Goal: Find specific page/section: Find specific page/section

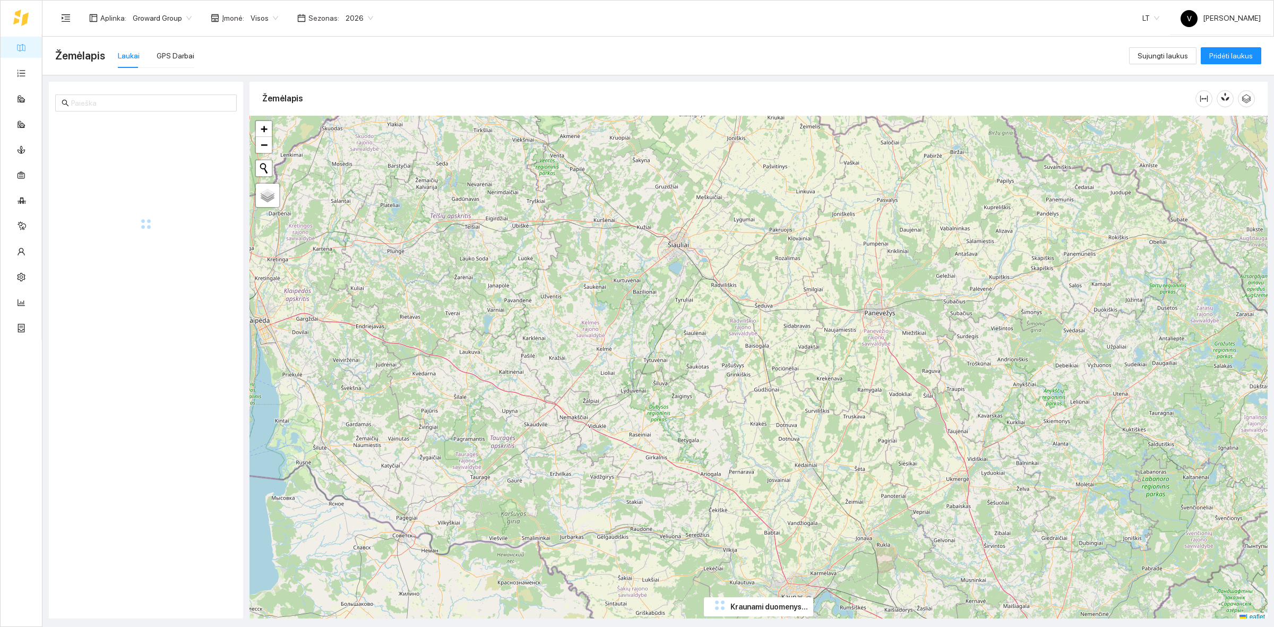
drag, startPoint x: 349, startPoint y: 16, endPoint x: 327, endPoint y: 41, distance: 33.1
click at [349, 16] on span "2026" at bounding box center [360, 18] width 28 height 16
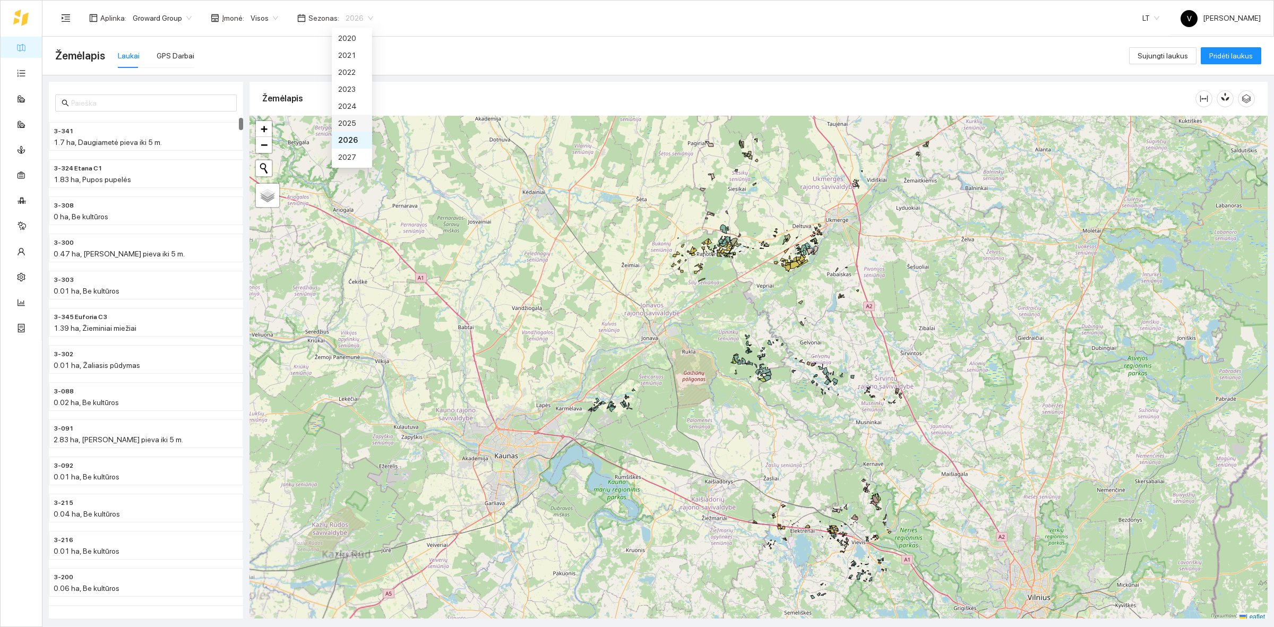
click at [353, 118] on div "2025" at bounding box center [352, 123] width 28 height 12
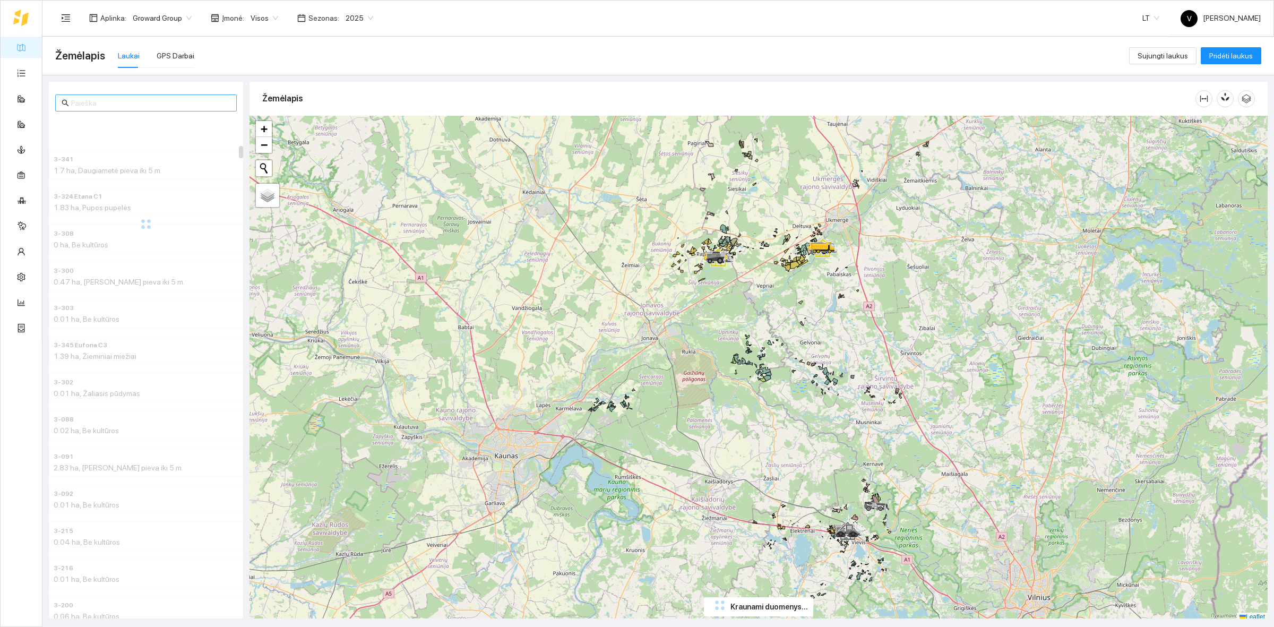
click at [79, 103] on input "text" at bounding box center [150, 103] width 159 height 12
type input "1-870"
click at [77, 133] on h4 "1-870" at bounding box center [125, 131] width 142 height 12
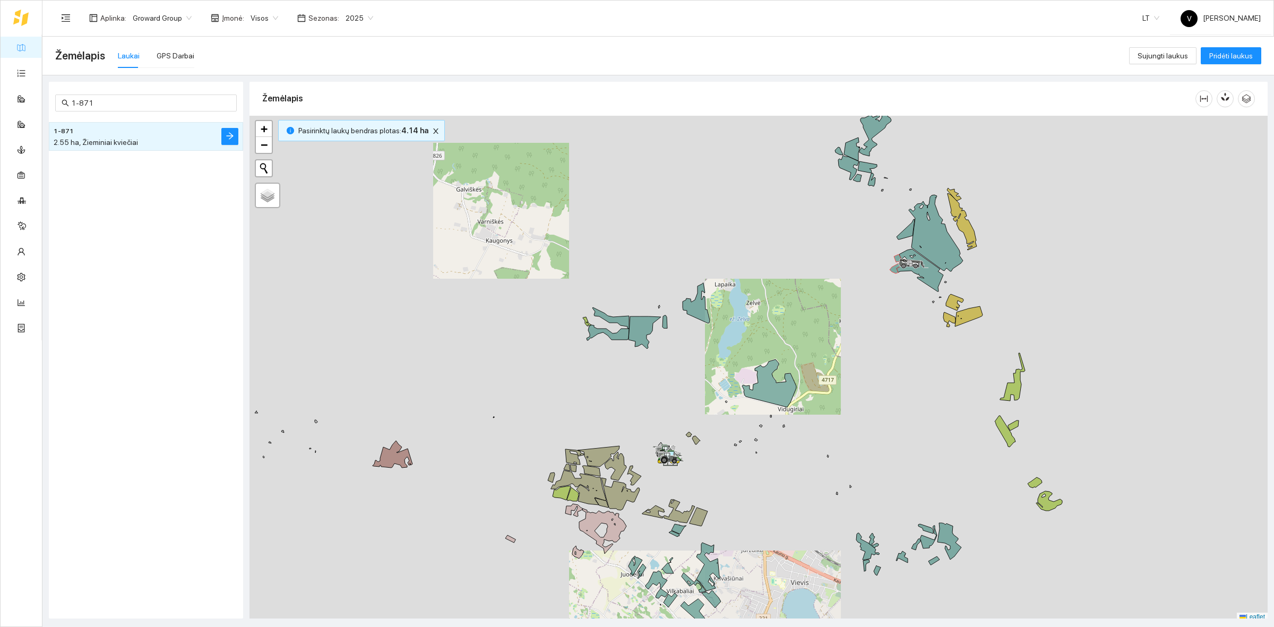
scroll to position [3, 0]
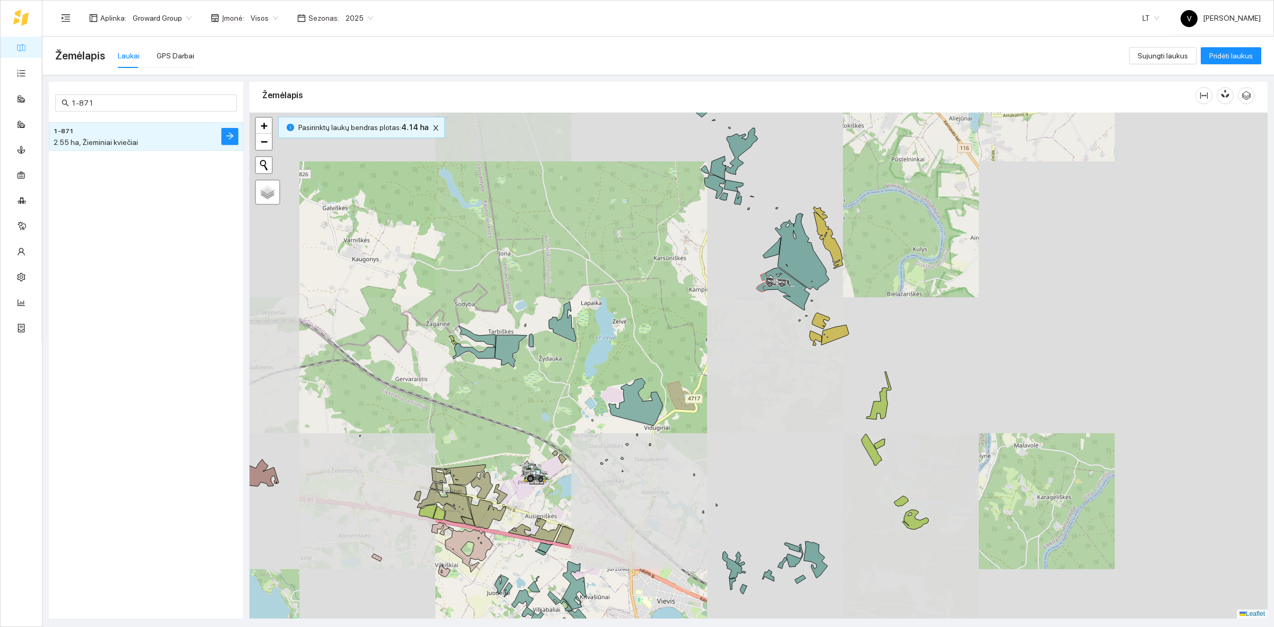
drag, startPoint x: 792, startPoint y: 279, endPoint x: 617, endPoint y: 312, distance: 178.7
click at [617, 311] on div at bounding box center [758, 366] width 1018 height 506
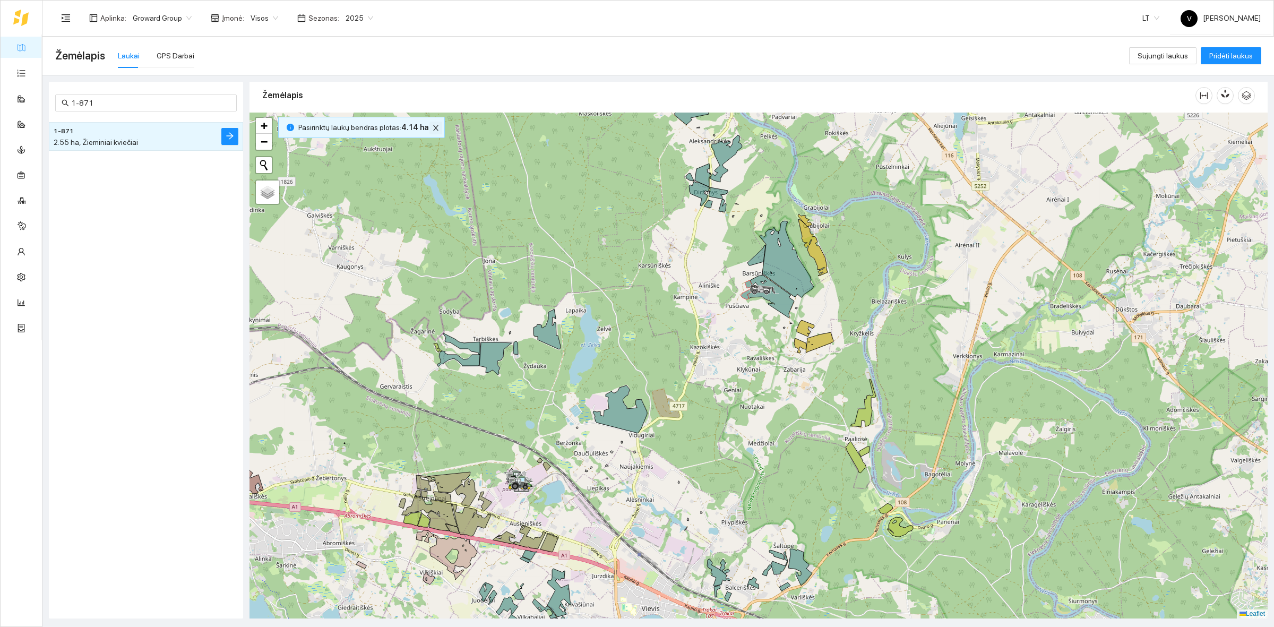
click at [432, 131] on icon "close" at bounding box center [435, 127] width 7 height 7
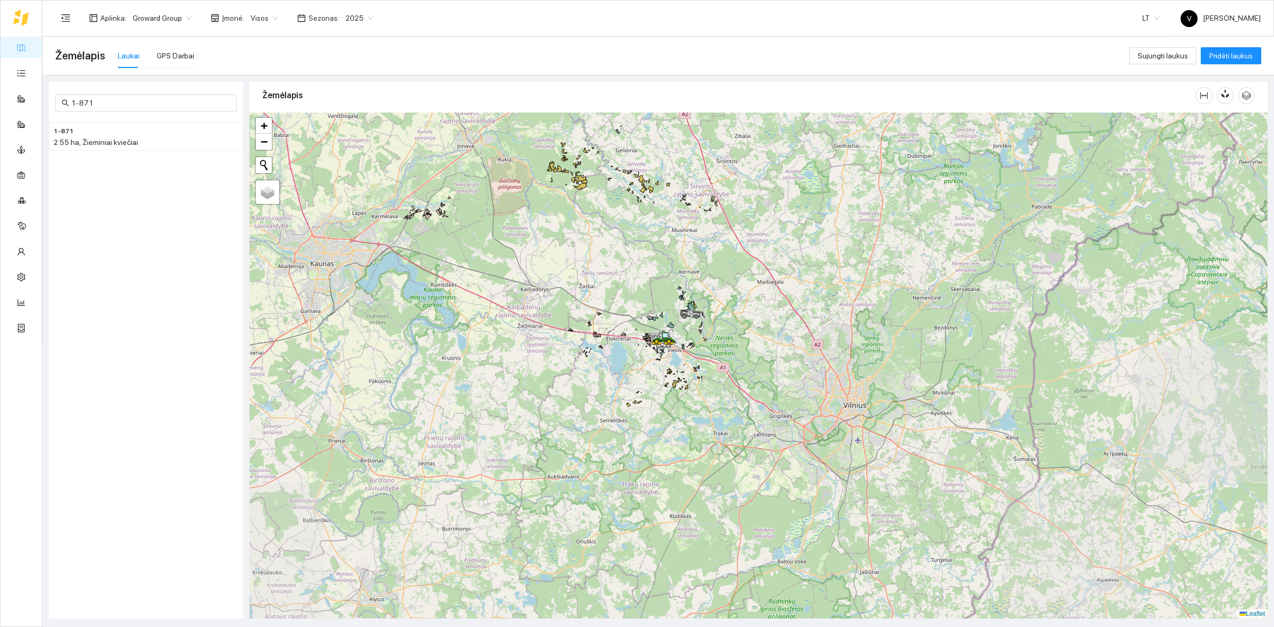
drag, startPoint x: 847, startPoint y: 383, endPoint x: 805, endPoint y: 463, distance: 90.7
click at [805, 463] on div at bounding box center [758, 366] width 1018 height 506
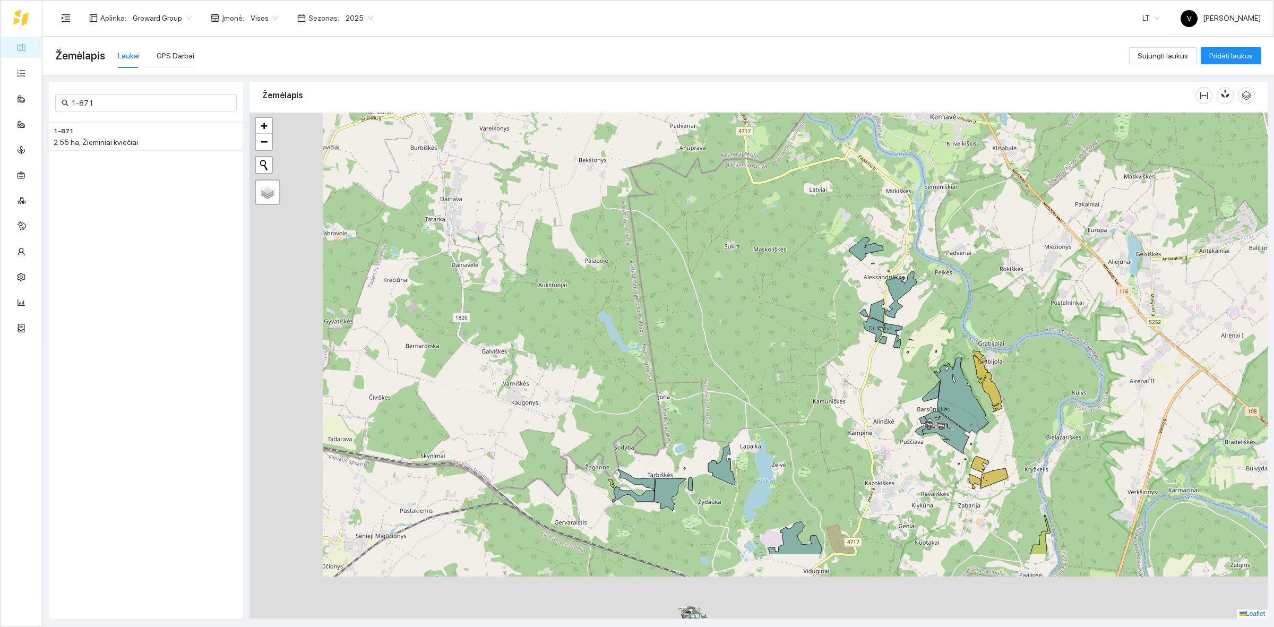
drag, startPoint x: 684, startPoint y: 300, endPoint x: 800, endPoint y: 234, distance: 134.3
click at [800, 234] on div at bounding box center [758, 366] width 1018 height 506
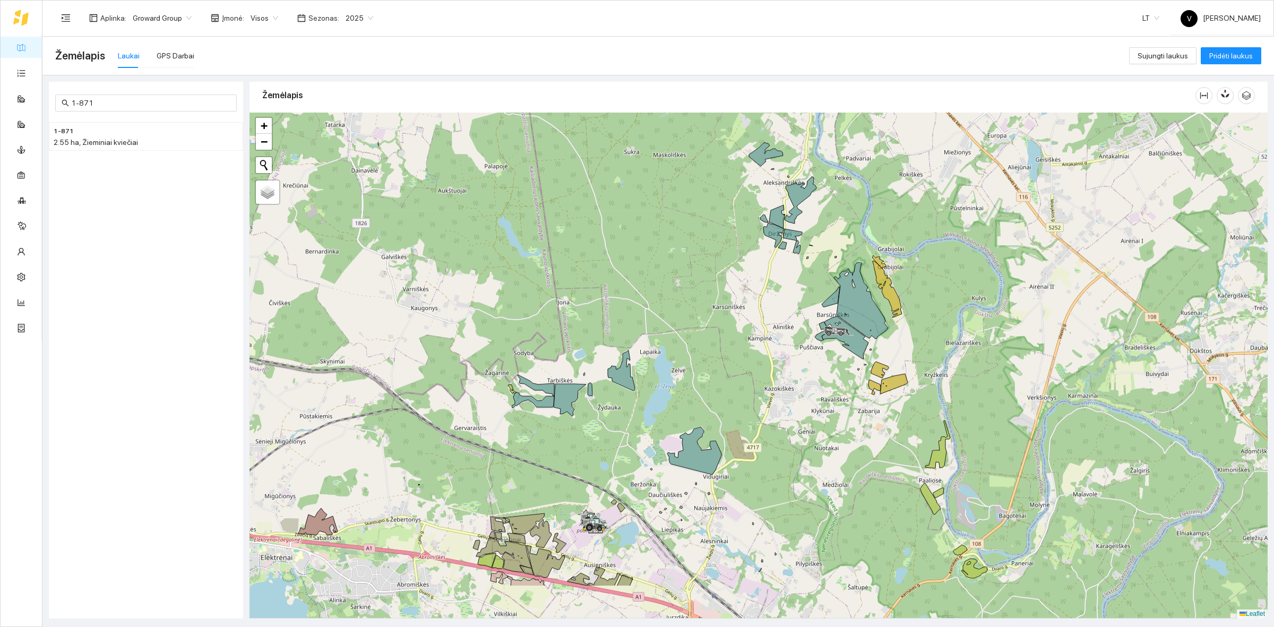
drag, startPoint x: 930, startPoint y: 426, endPoint x: 866, endPoint y: 346, distance: 102.7
click at [866, 346] on div at bounding box center [758, 366] width 1018 height 506
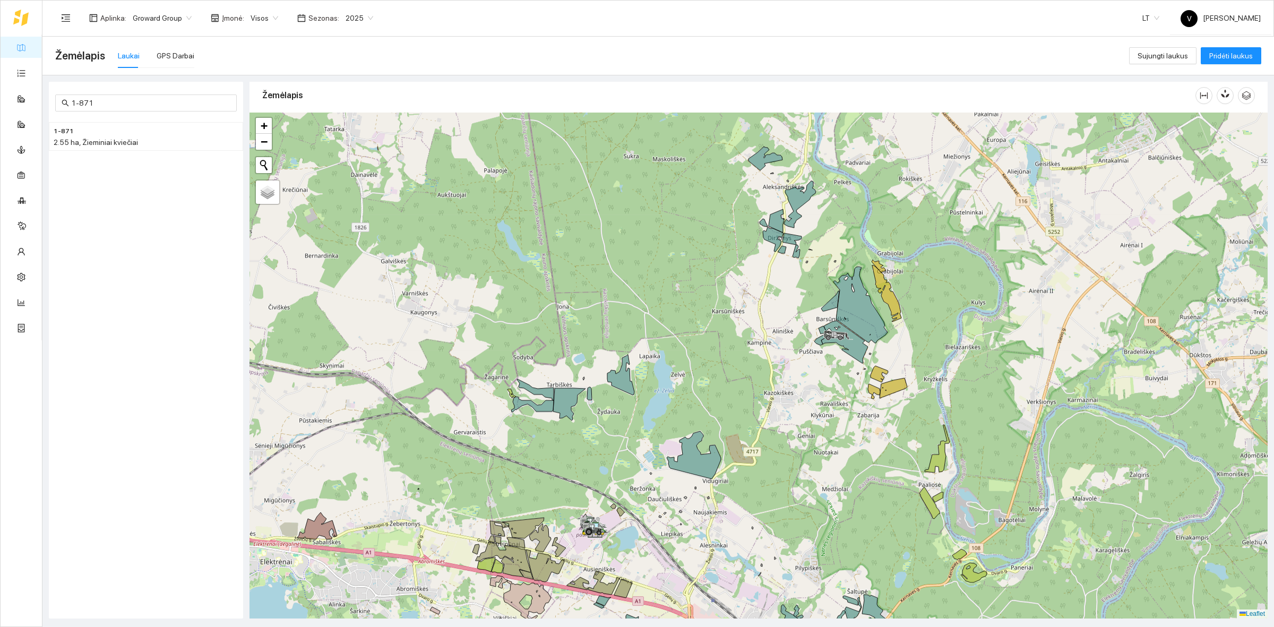
drag, startPoint x: 823, startPoint y: 184, endPoint x: 829, endPoint y: 204, distance: 21.7
click at [829, 204] on div at bounding box center [758, 366] width 1018 height 506
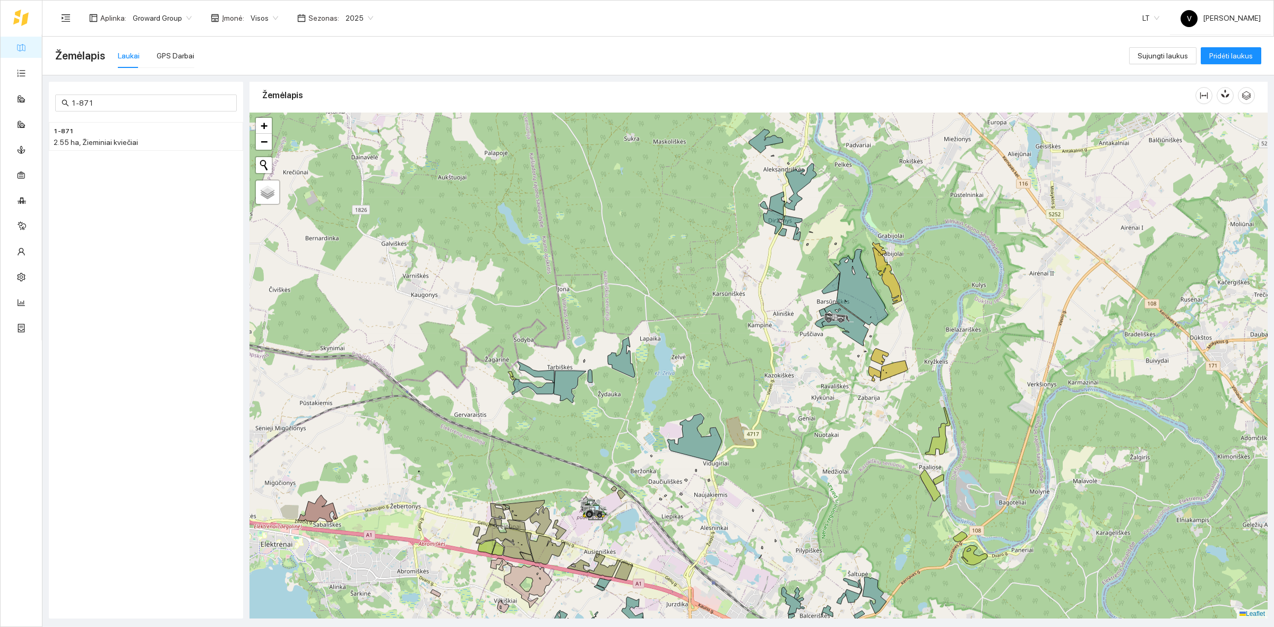
drag, startPoint x: 847, startPoint y: 431, endPoint x: 861, endPoint y: 255, distance: 177.3
click at [861, 256] on div at bounding box center [758, 366] width 1018 height 506
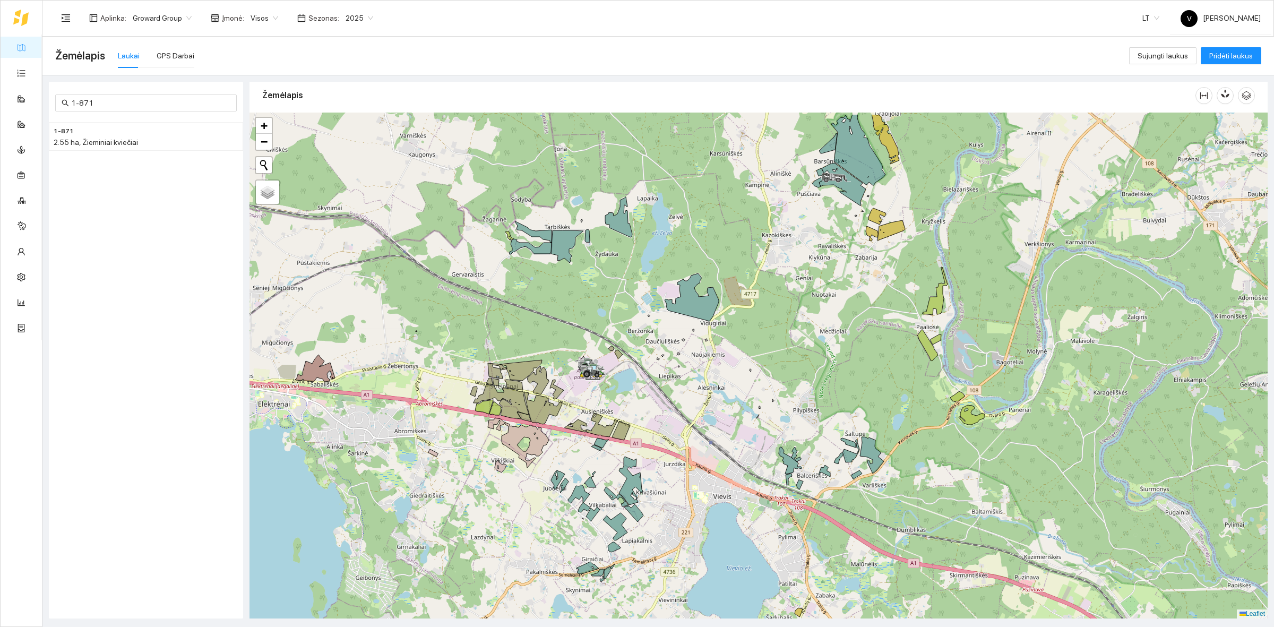
drag, startPoint x: 754, startPoint y: 465, endPoint x: 719, endPoint y: 516, distance: 62.3
click at [714, 540] on div at bounding box center [758, 366] width 1018 height 506
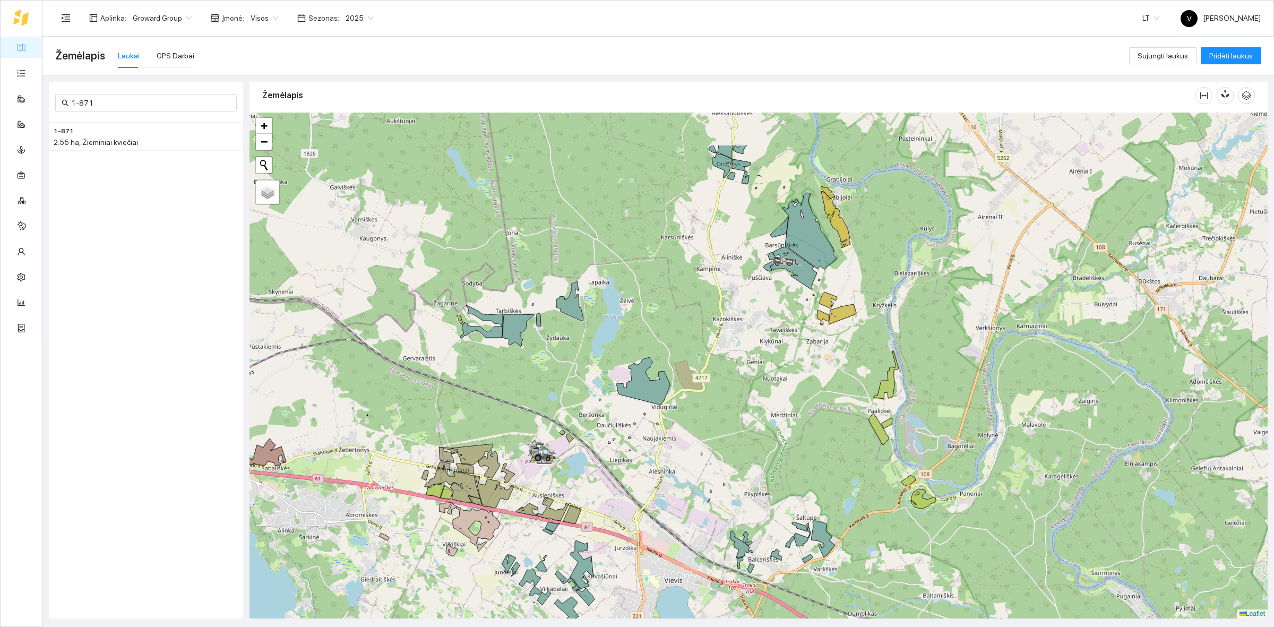
drag, startPoint x: 815, startPoint y: 301, endPoint x: 792, endPoint y: 338, distance: 43.2
click at [792, 338] on div at bounding box center [758, 366] width 1018 height 506
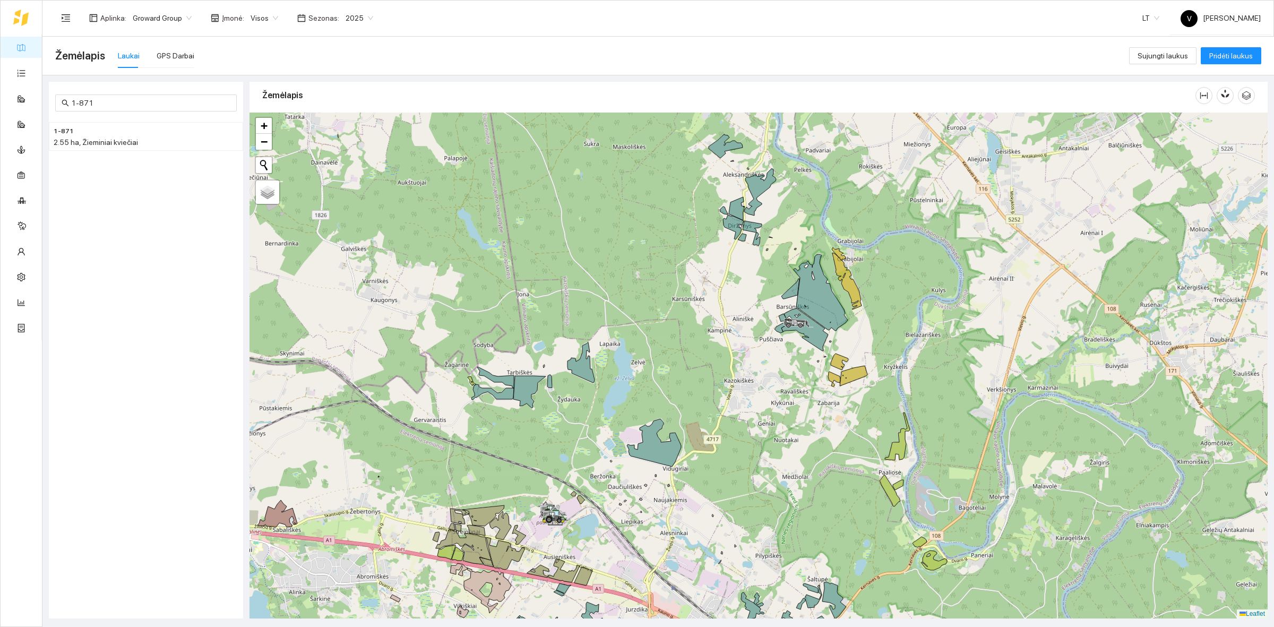
drag, startPoint x: 749, startPoint y: 333, endPoint x: 752, endPoint y: 351, distance: 18.8
click at [752, 351] on div at bounding box center [758, 366] width 1018 height 506
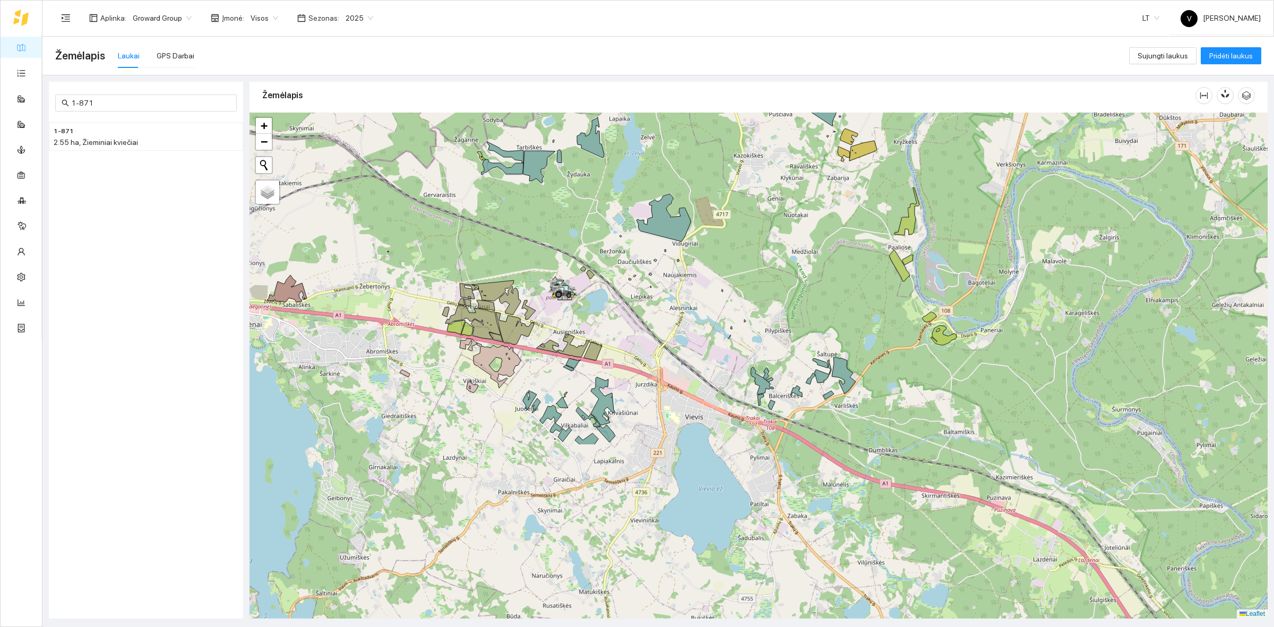
drag, startPoint x: 774, startPoint y: 465, endPoint x: 783, endPoint y: 235, distance: 231.1
click at [783, 235] on div at bounding box center [758, 366] width 1018 height 506
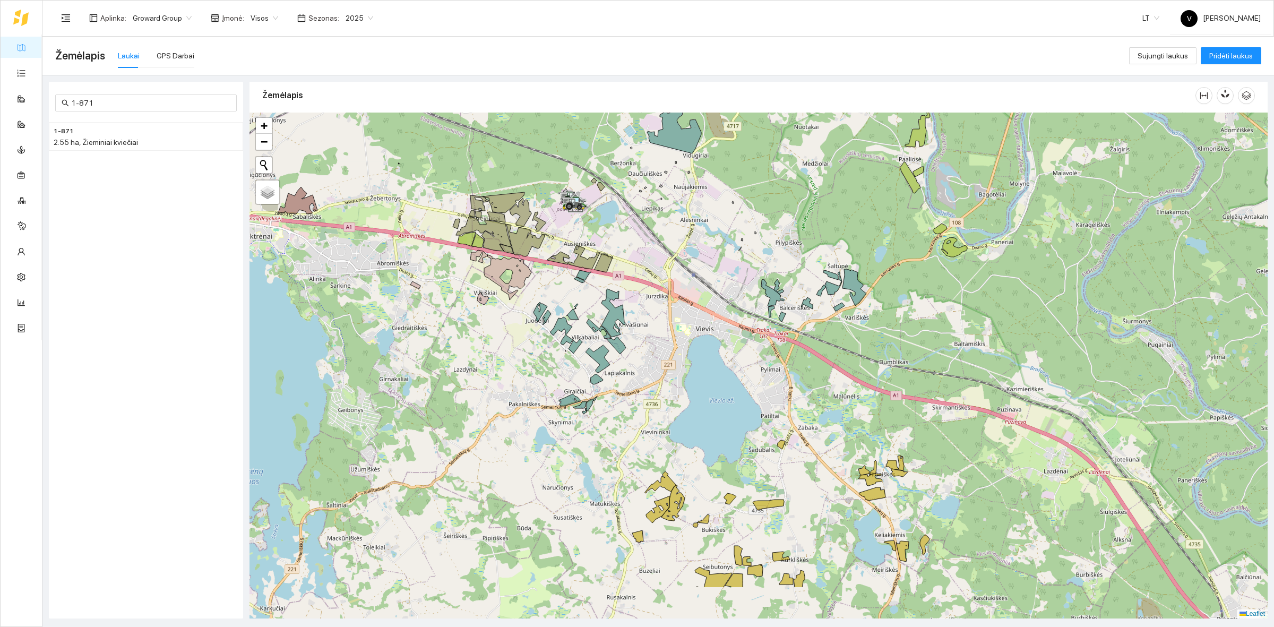
drag, startPoint x: 786, startPoint y: 353, endPoint x: 797, endPoint y: 271, distance: 83.0
click at [797, 271] on div at bounding box center [758, 366] width 1018 height 506
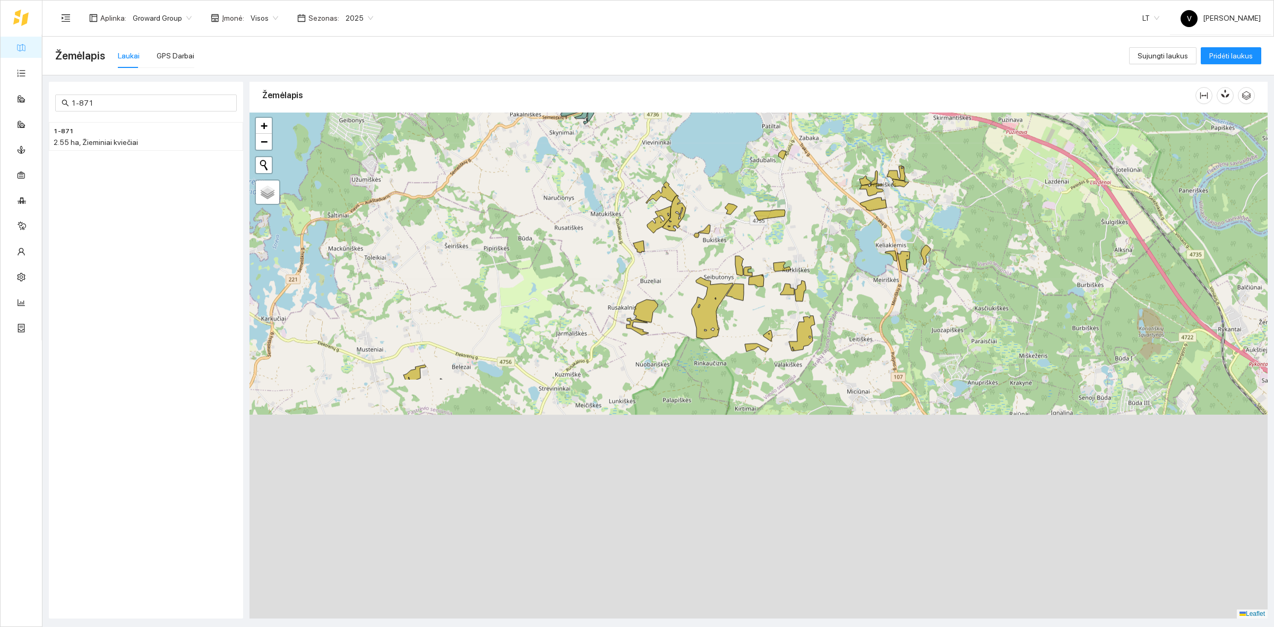
drag, startPoint x: 642, startPoint y: 487, endPoint x: 637, endPoint y: 227, distance: 260.1
click at [637, 227] on div at bounding box center [758, 366] width 1018 height 506
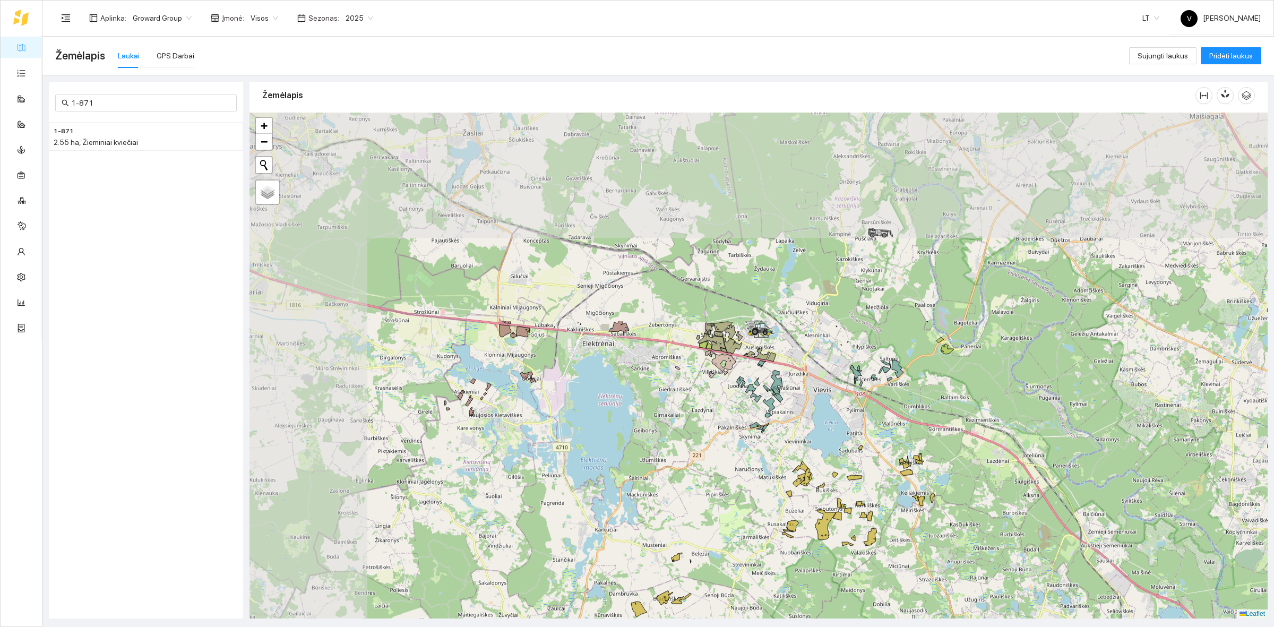
drag, startPoint x: 632, startPoint y: 234, endPoint x: 788, endPoint y: 494, distance: 304.0
click at [788, 502] on div at bounding box center [758, 366] width 1018 height 506
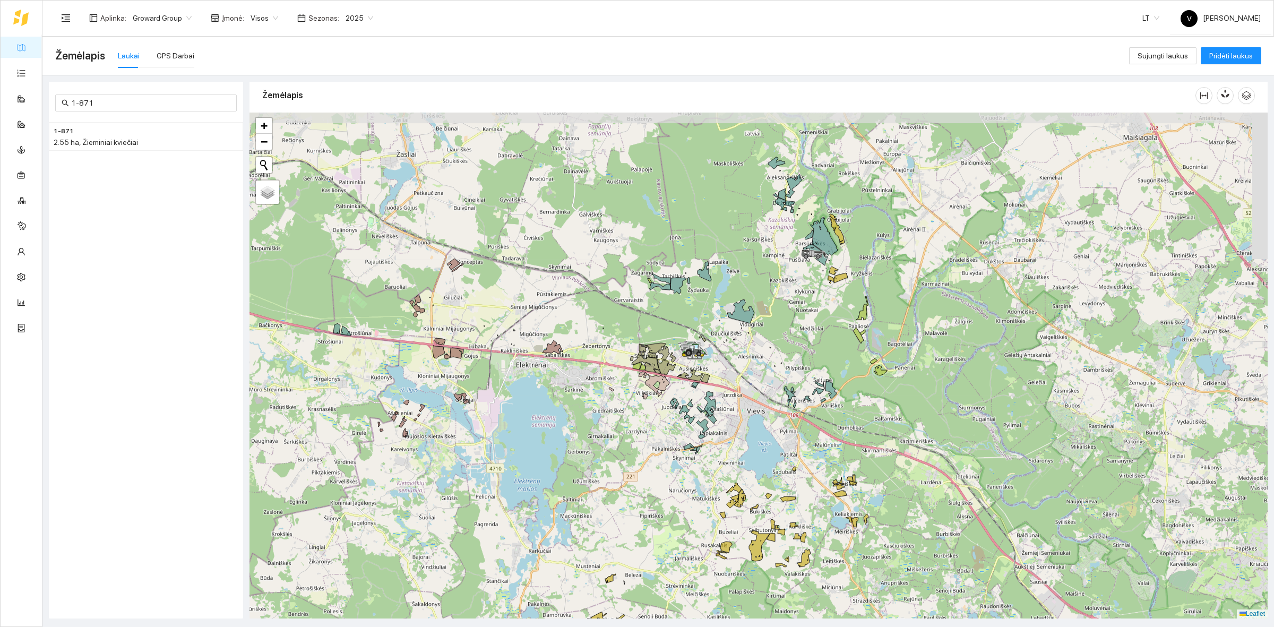
drag, startPoint x: 839, startPoint y: 400, endPoint x: 776, endPoint y: 413, distance: 64.0
click at [776, 413] on div at bounding box center [758, 366] width 1018 height 506
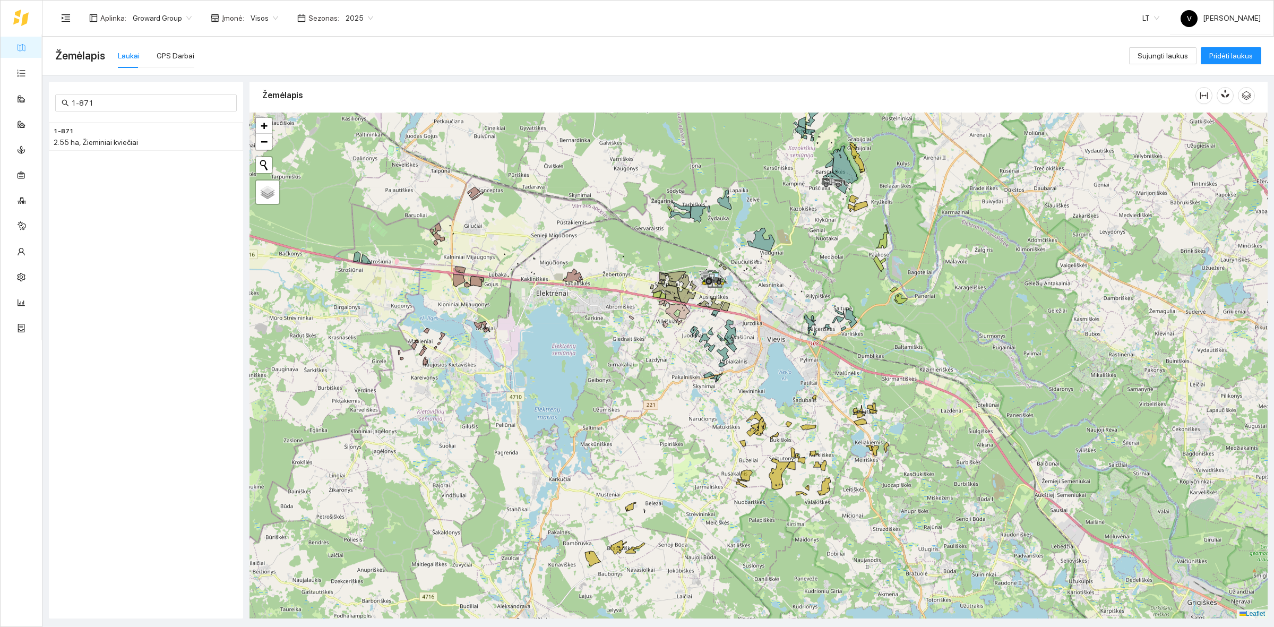
drag, startPoint x: 842, startPoint y: 545, endPoint x: 859, endPoint y: 469, distance: 77.8
click at [862, 468] on div at bounding box center [758, 366] width 1018 height 506
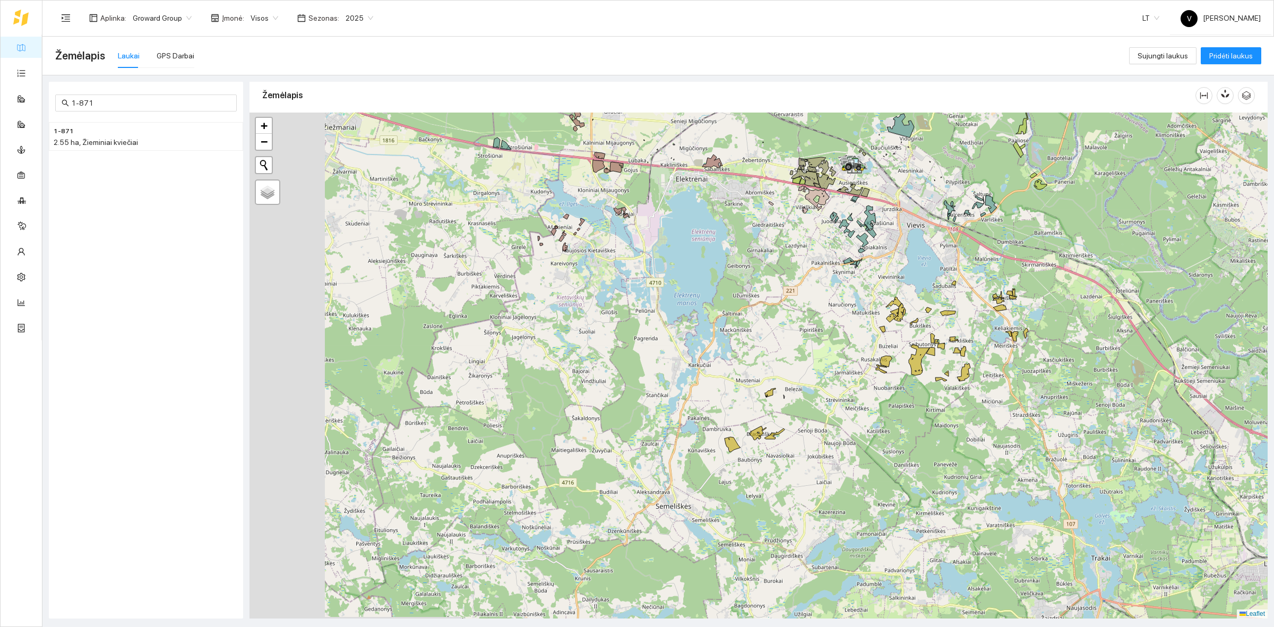
drag, startPoint x: 832, startPoint y: 423, endPoint x: 922, endPoint y: 350, distance: 116.3
click at [922, 350] on icon at bounding box center [919, 359] width 21 height 31
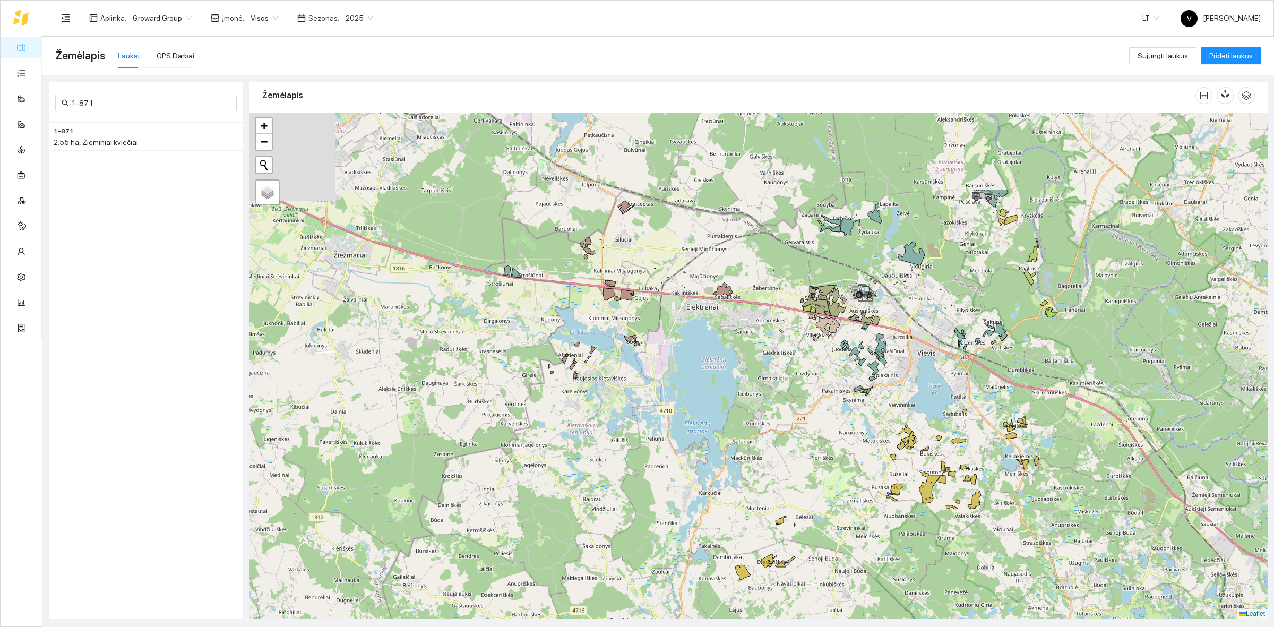
drag, startPoint x: 1004, startPoint y: 434, endPoint x: 1025, endPoint y: 541, distance: 109.2
click at [1025, 541] on div at bounding box center [758, 366] width 1018 height 506
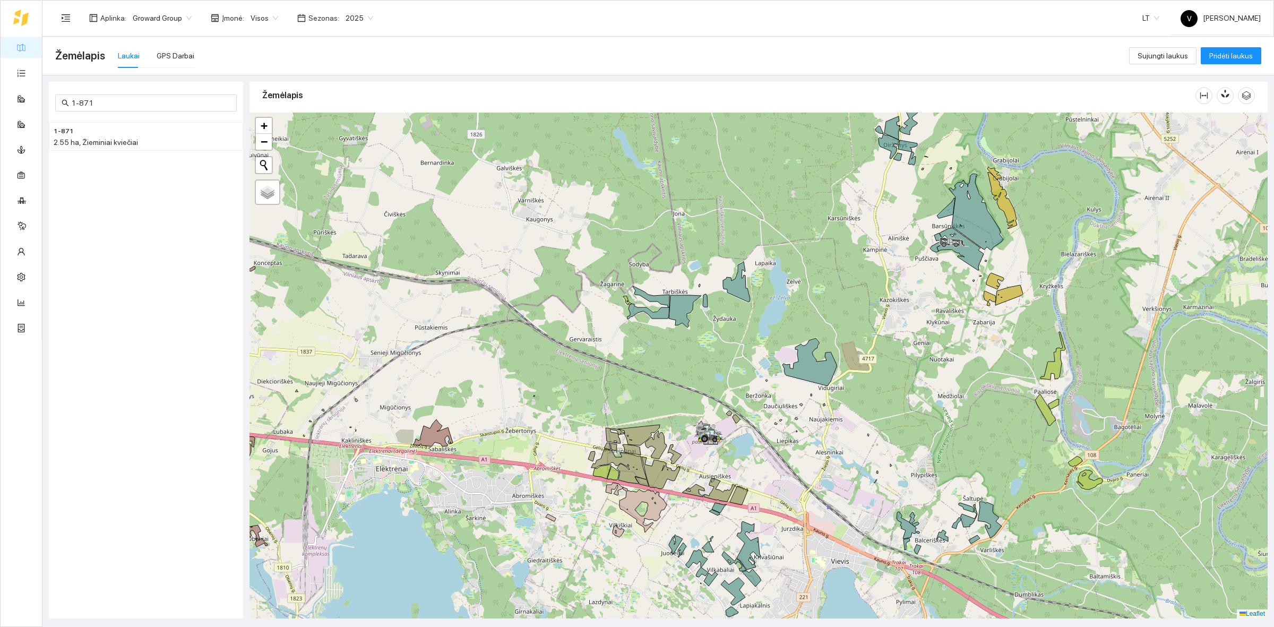
drag, startPoint x: 1023, startPoint y: 317, endPoint x: 1052, endPoint y: 277, distance: 49.8
click at [1054, 277] on div at bounding box center [758, 366] width 1018 height 506
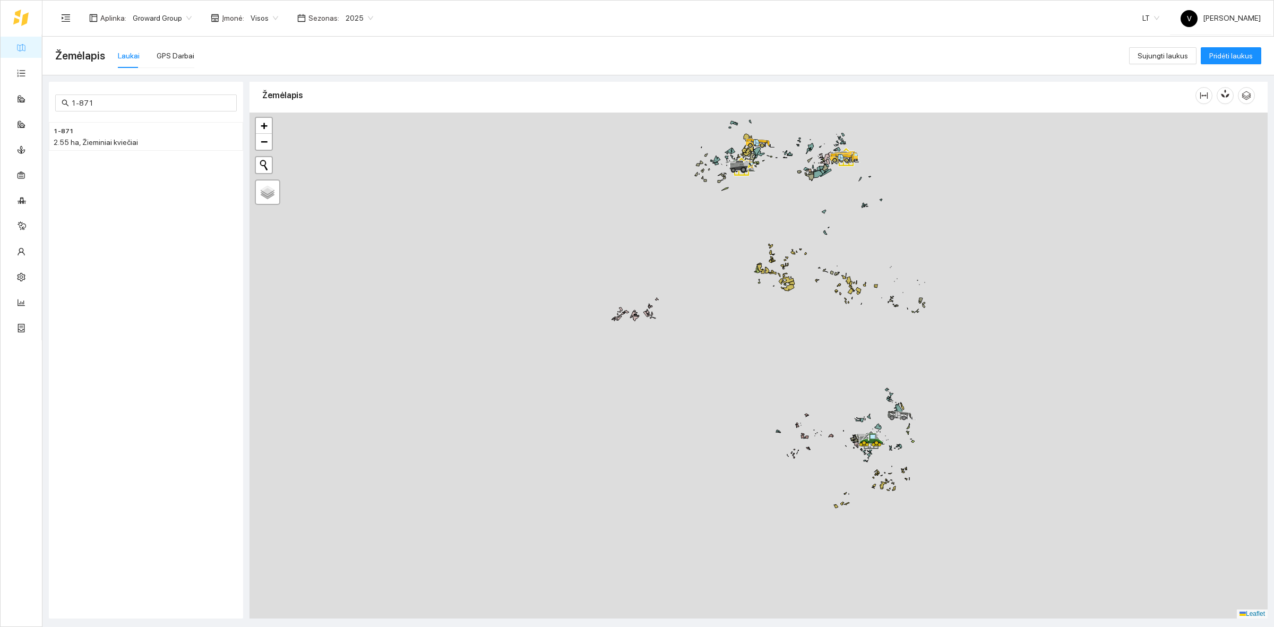
drag, startPoint x: 863, startPoint y: 463, endPoint x: 930, endPoint y: 391, distance: 98.0
click at [930, 391] on div at bounding box center [758, 366] width 1018 height 506
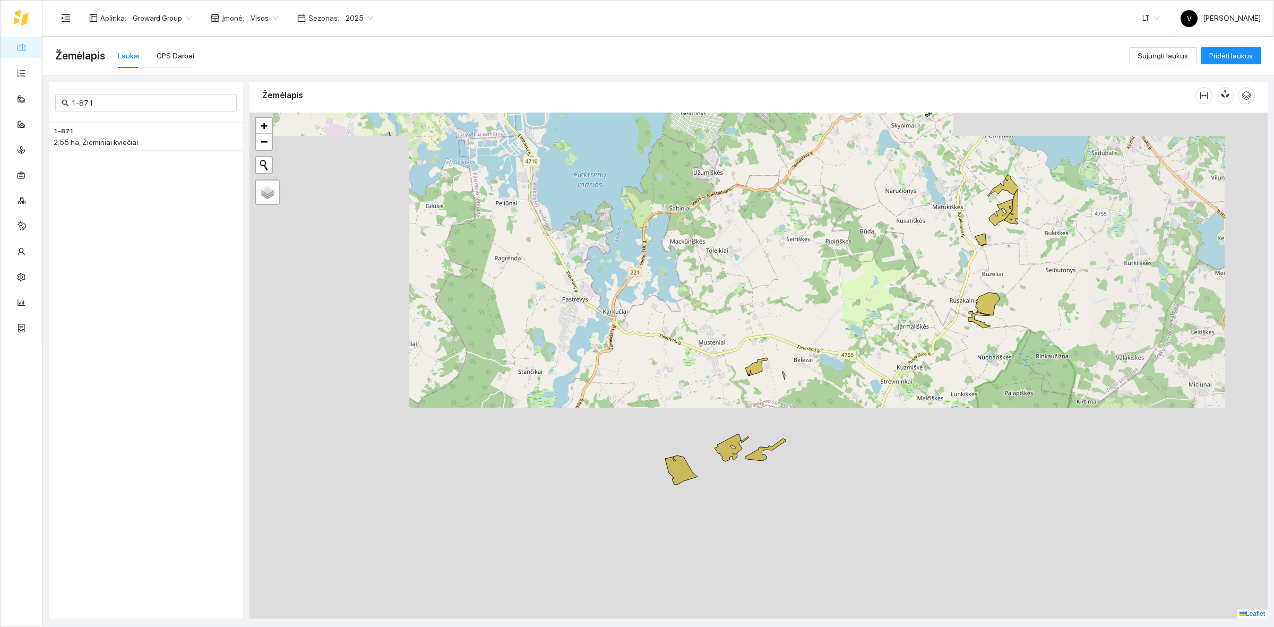
drag, startPoint x: 919, startPoint y: 511, endPoint x: 566, endPoint y: 477, distance: 354.1
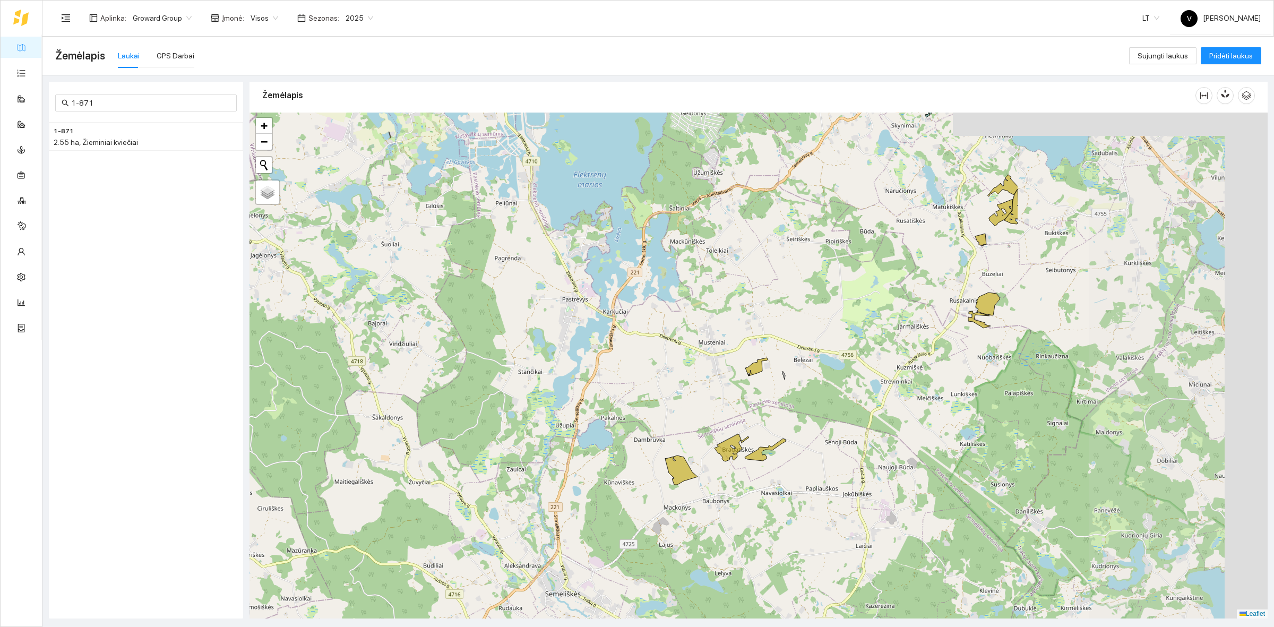
click at [566, 476] on div at bounding box center [758, 366] width 1018 height 506
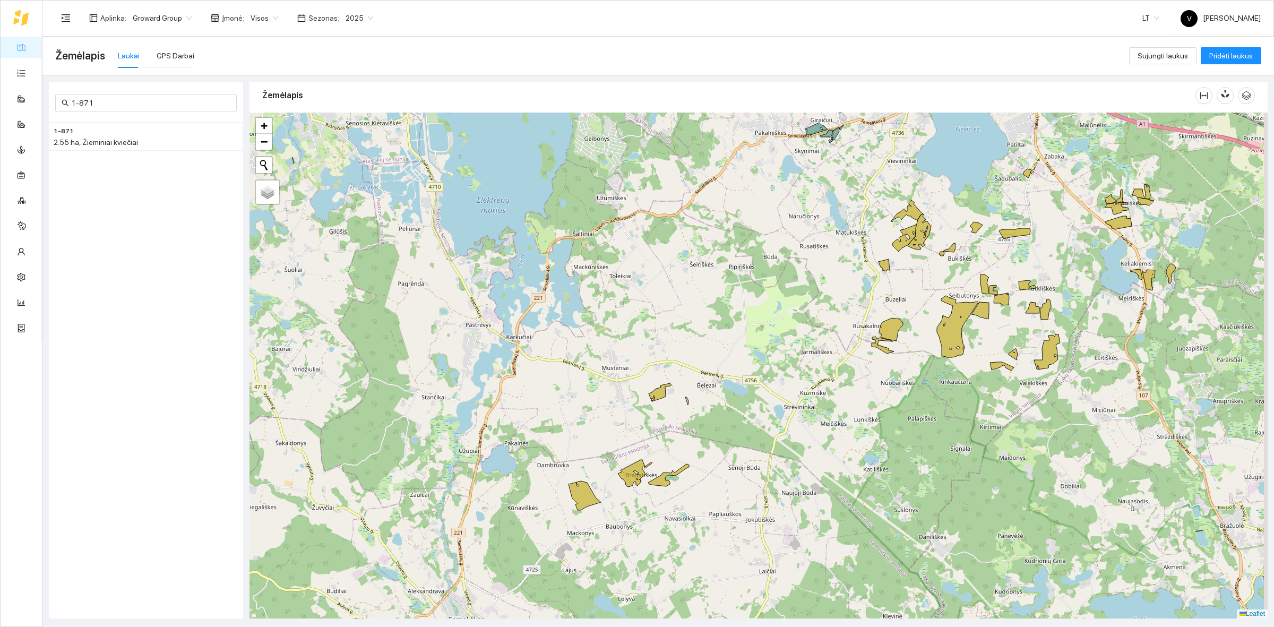
drag, startPoint x: 796, startPoint y: 387, endPoint x: 709, endPoint y: 394, distance: 87.8
click at [709, 394] on div at bounding box center [758, 366] width 1018 height 506
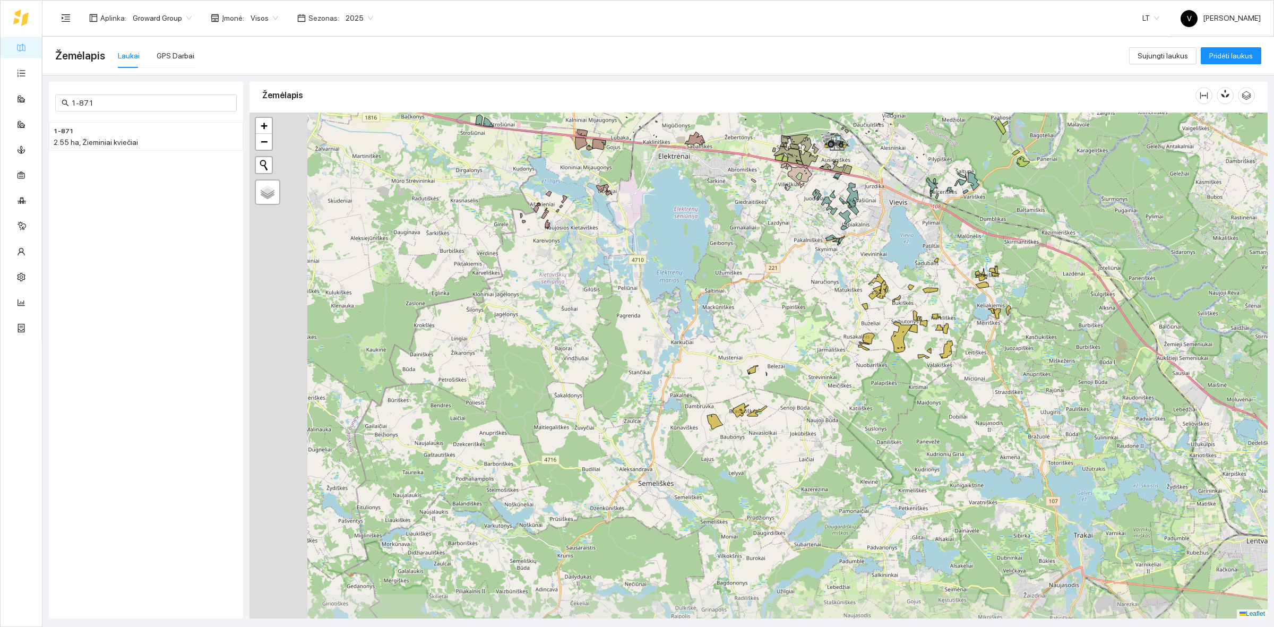
drag, startPoint x: 830, startPoint y: 470, endPoint x: 900, endPoint y: 444, distance: 75.2
click at [900, 444] on div at bounding box center [758, 366] width 1018 height 506
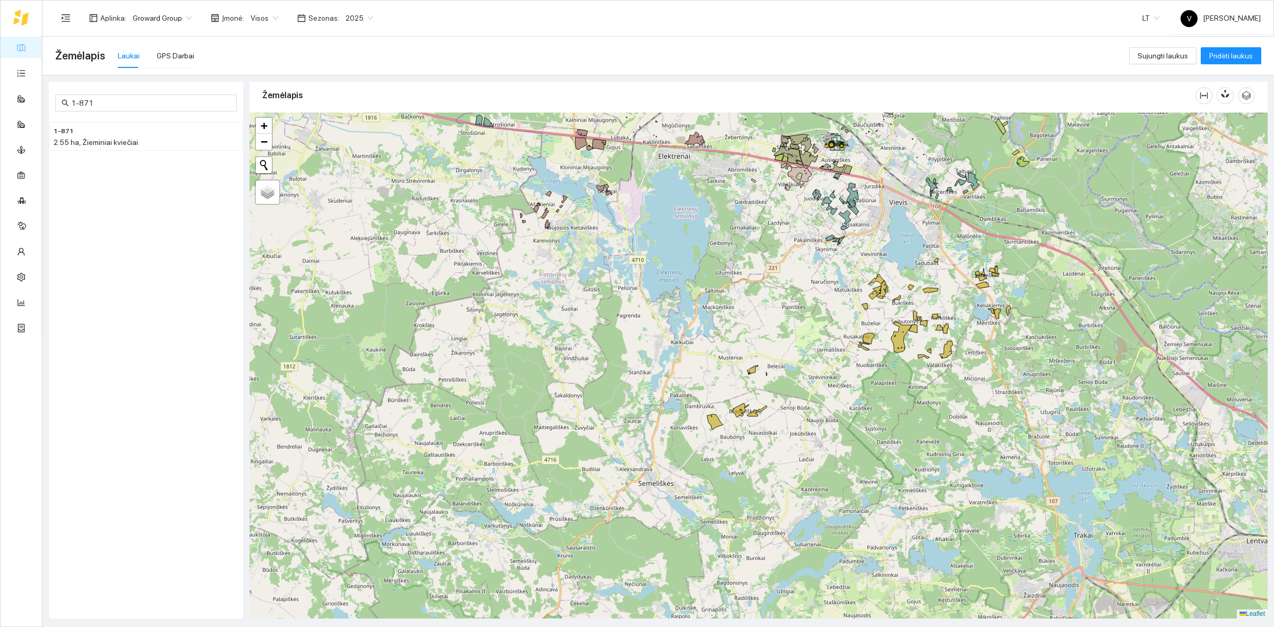
click at [22, 22] on icon at bounding box center [20, 18] width 15 height 16
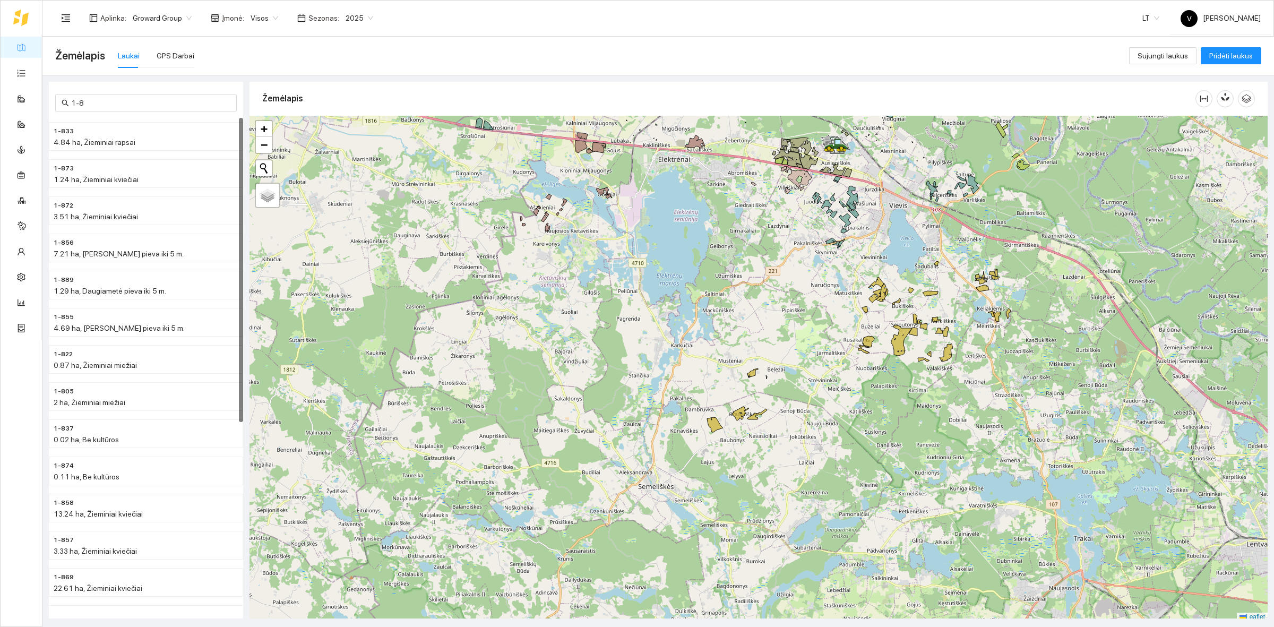
click at [81, 51] on span "Žemėlapis" at bounding box center [80, 55] width 50 height 17
click at [29, 21] on div at bounding box center [40, 18] width 55 height 34
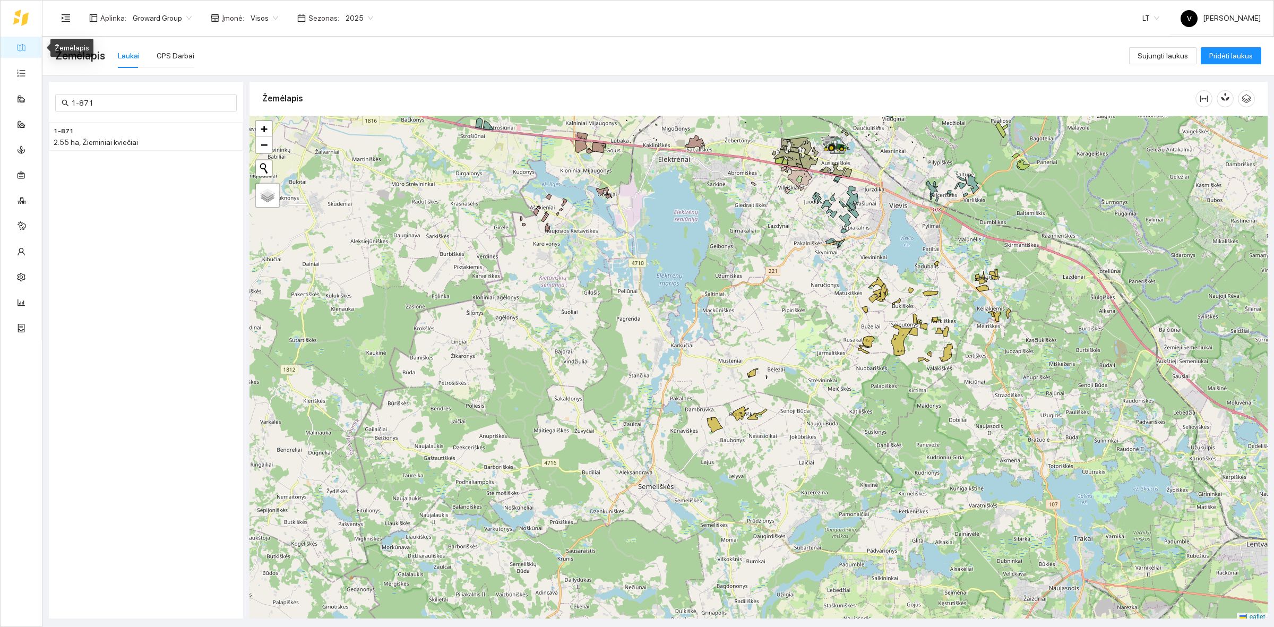
click at [31, 46] on link "Žemėlapis" at bounding box center [48, 47] width 34 height 8
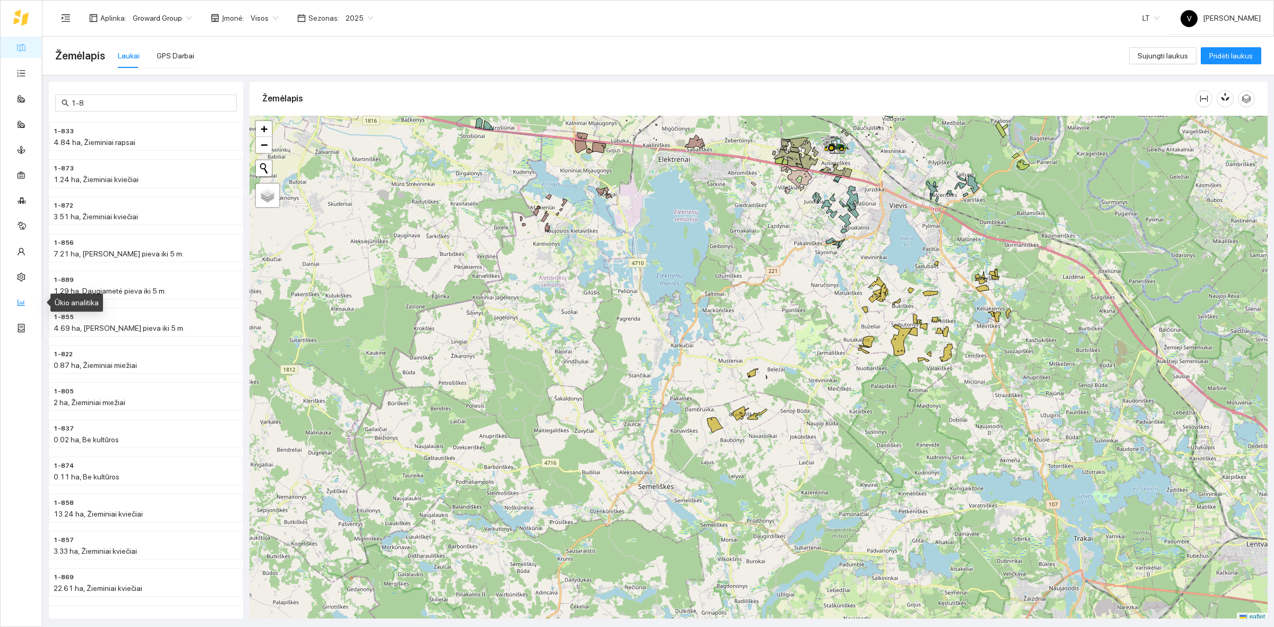
click at [31, 304] on link "Ūkio analitika" at bounding box center [53, 302] width 44 height 8
